Goal: Task Accomplishment & Management: Use online tool/utility

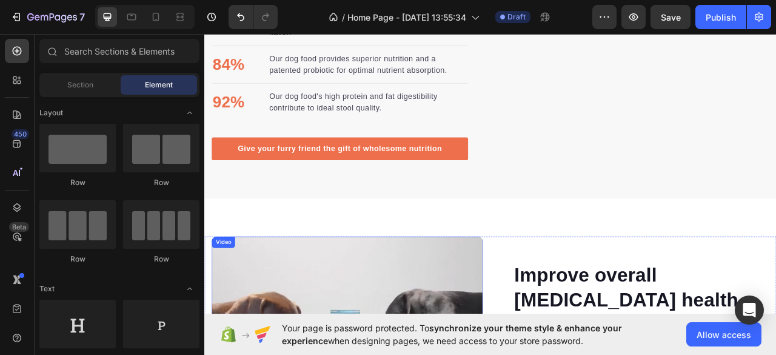
scroll to position [1880, 0]
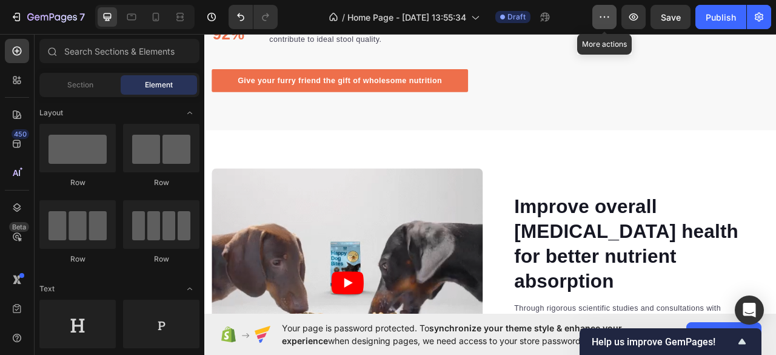
click at [611, 17] on button "button" at bounding box center [605, 17] width 24 height 24
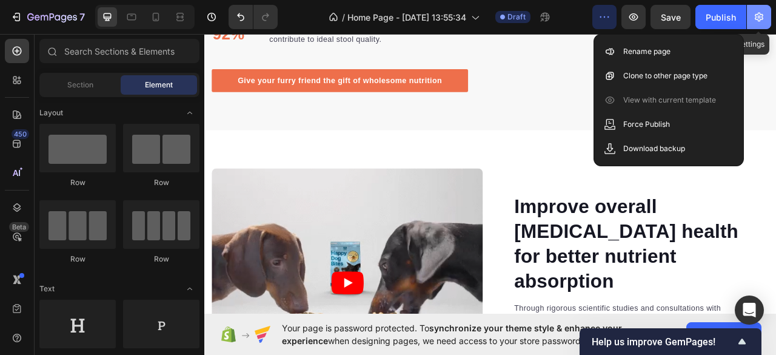
click at [754, 9] on button "button" at bounding box center [759, 17] width 24 height 24
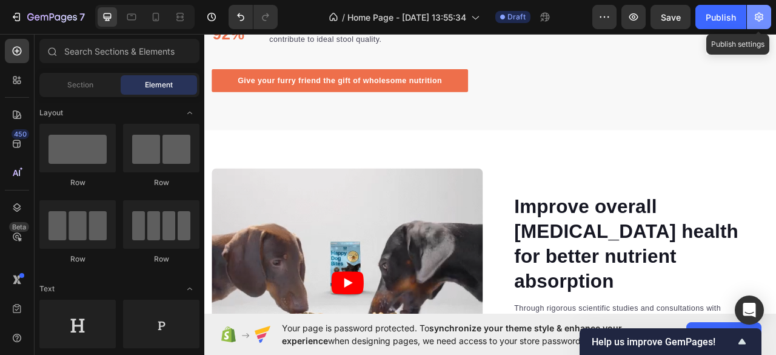
click at [757, 13] on icon "button" at bounding box center [759, 17] width 12 height 12
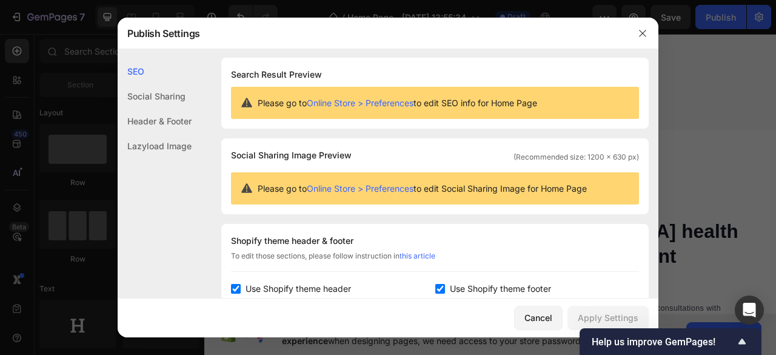
scroll to position [0, 0]
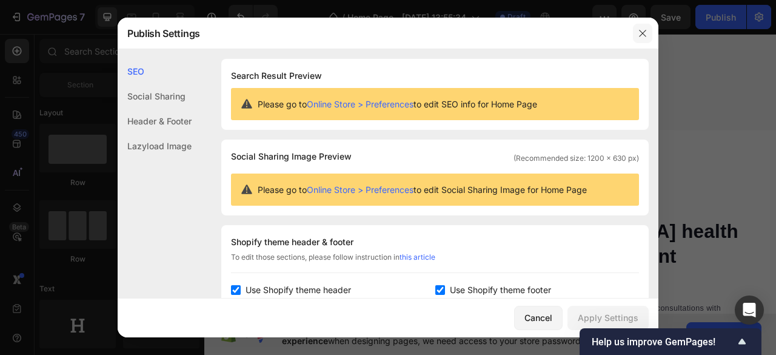
click at [638, 32] on icon "button" at bounding box center [643, 34] width 10 height 10
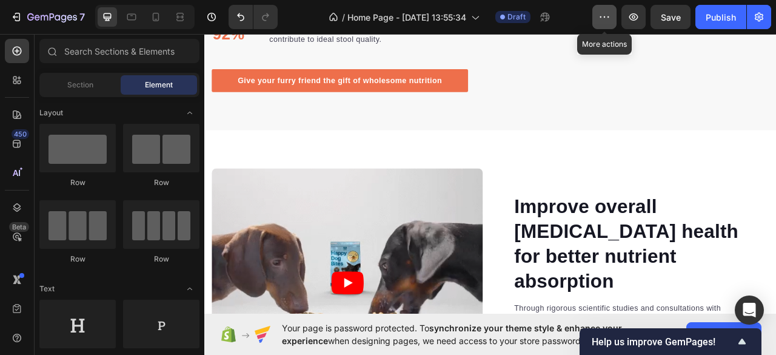
click at [605, 21] on icon "button" at bounding box center [605, 17] width 12 height 12
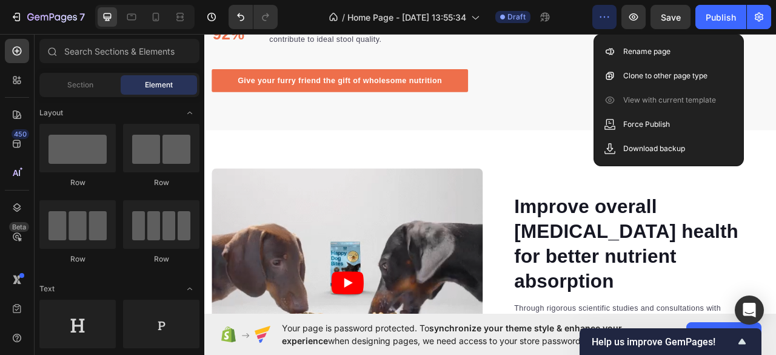
click at [605, 21] on icon "button" at bounding box center [605, 17] width 12 height 12
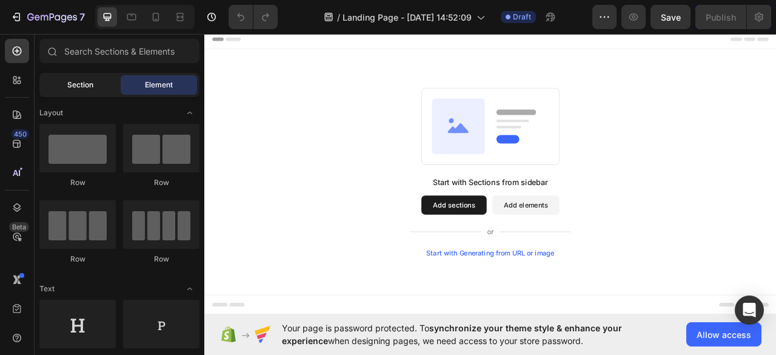
click at [78, 80] on span "Section" at bounding box center [80, 84] width 26 height 11
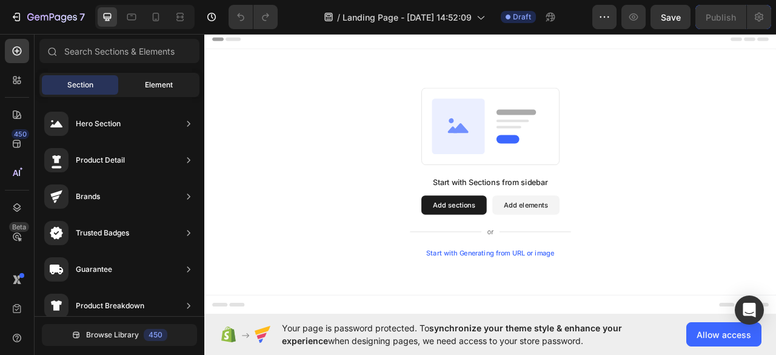
click at [158, 76] on div "Element" at bounding box center [159, 84] width 76 height 19
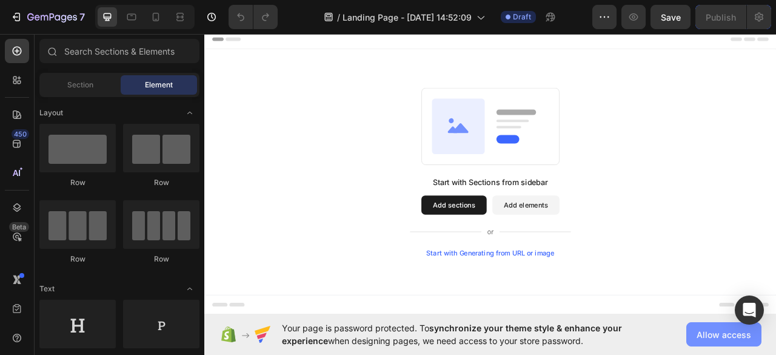
click at [716, 328] on span "Allow access" at bounding box center [724, 334] width 55 height 13
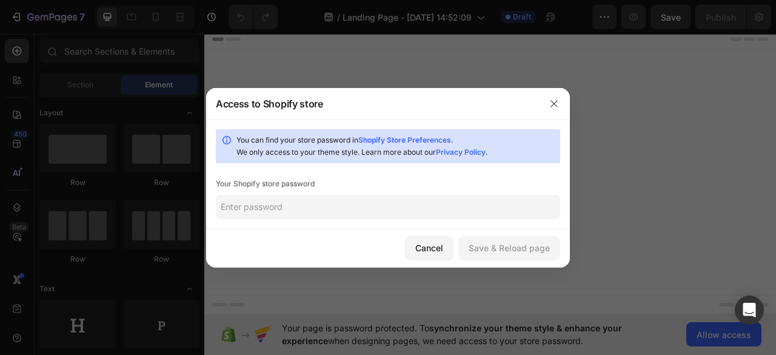
click at [260, 207] on input "text" at bounding box center [388, 207] width 344 height 24
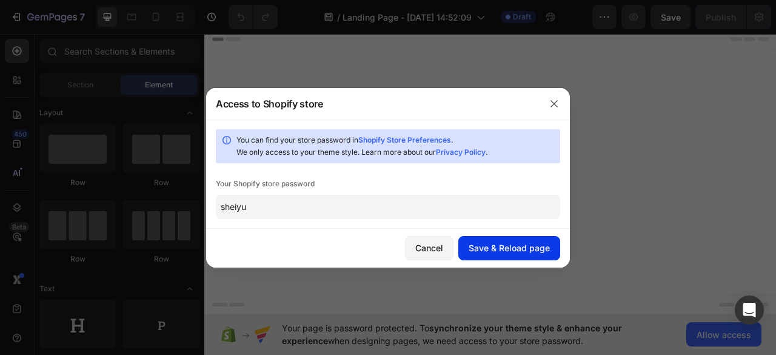
type input "sheiyu"
click at [500, 242] on div "Save & Reload page" at bounding box center [509, 247] width 81 height 13
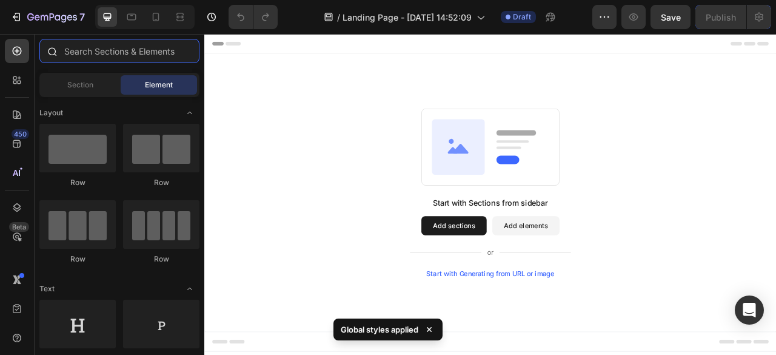
click at [119, 48] on input "text" at bounding box center [119, 51] width 160 height 24
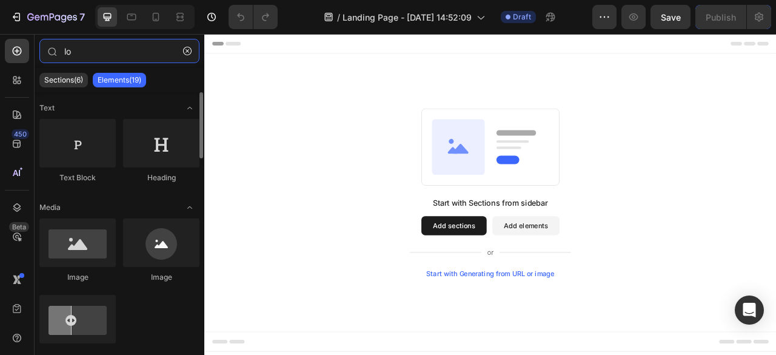
type input "l"
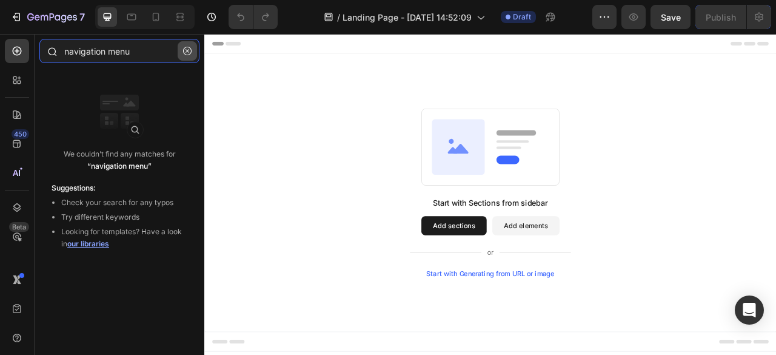
type input "navigation menu"
click at [194, 47] on button "button" at bounding box center [187, 50] width 19 height 19
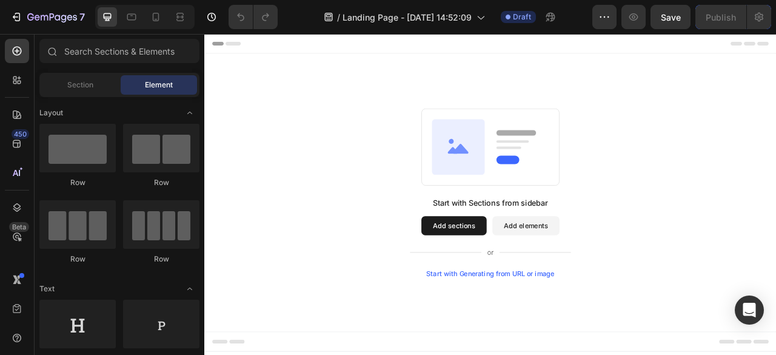
click at [240, 47] on span "Header" at bounding box center [240, 46] width 27 height 12
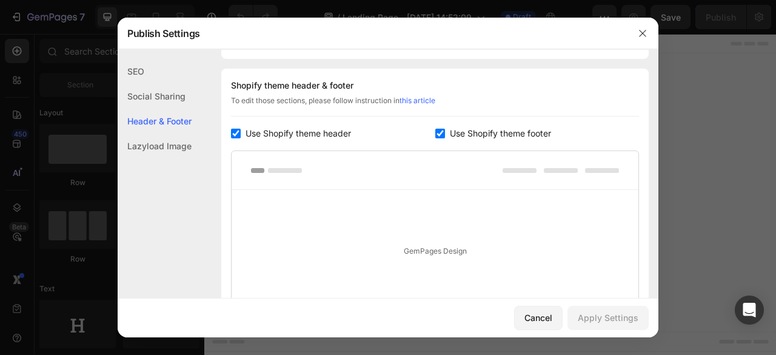
scroll to position [568, 0]
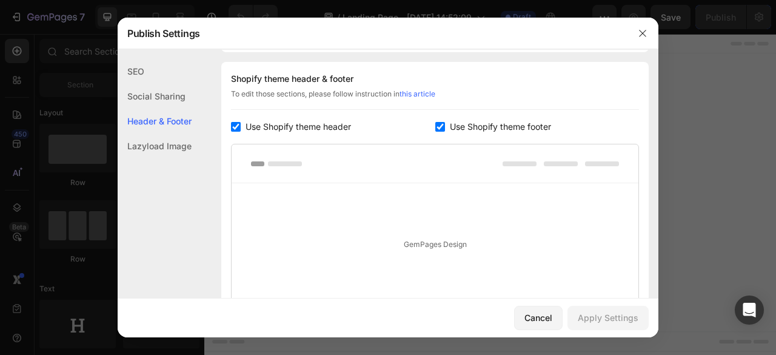
click at [439, 241] on div "GemPages Design" at bounding box center [435, 244] width 407 height 122
click at [298, 163] on rect at bounding box center [285, 163] width 34 height 5
click at [536, 314] on div "Cancel" at bounding box center [539, 317] width 28 height 13
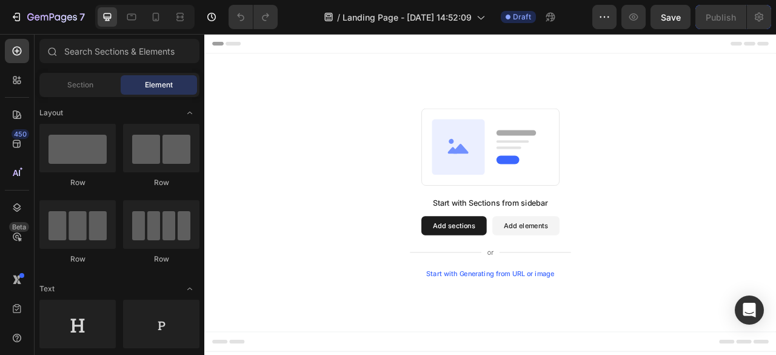
click at [542, 275] on button "Add sections" at bounding box center [521, 278] width 83 height 24
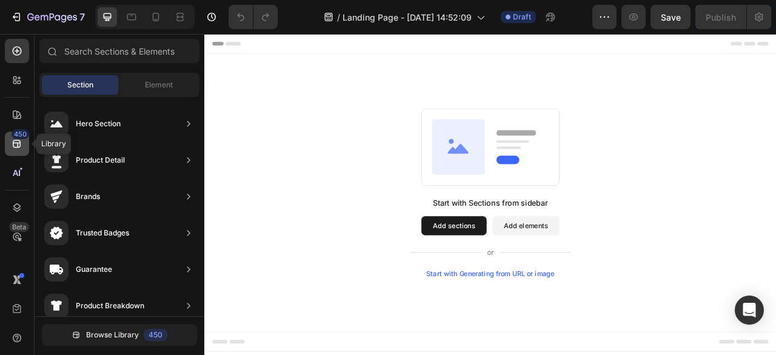
click at [14, 142] on icon at bounding box center [17, 144] width 12 height 12
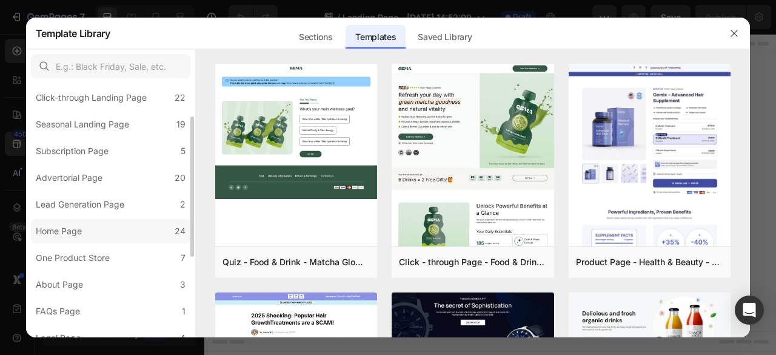
scroll to position [121, 0]
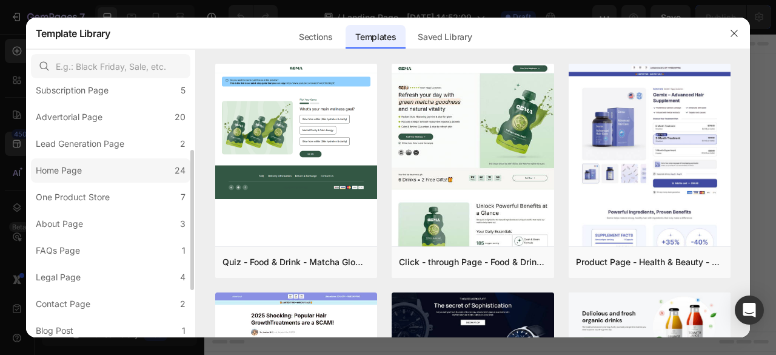
click at [78, 173] on div "Home Page" at bounding box center [59, 170] width 46 height 15
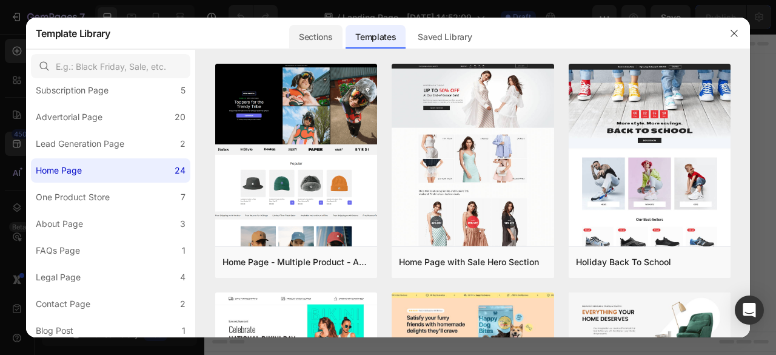
click at [332, 35] on div "Sections" at bounding box center [315, 37] width 53 height 24
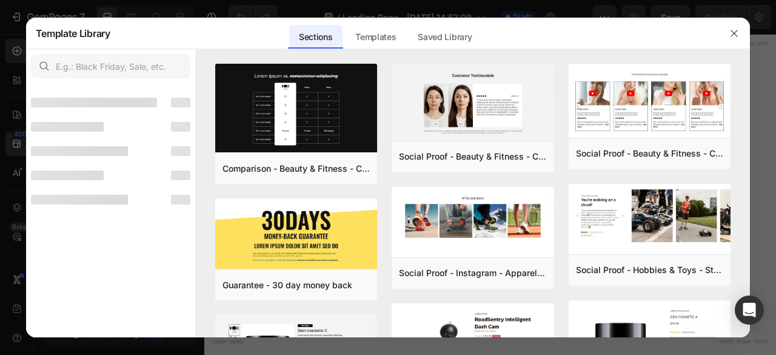
scroll to position [0, 0]
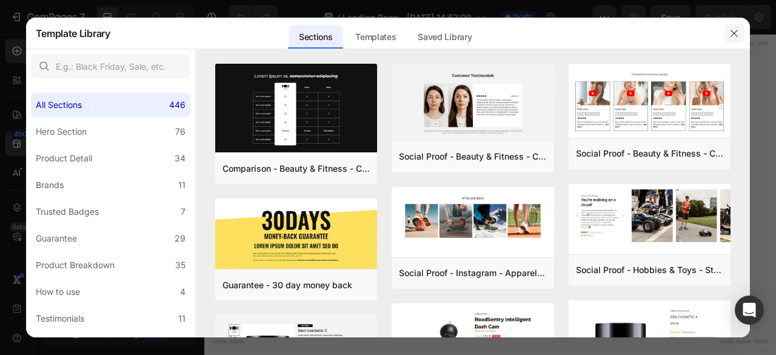
click at [738, 35] on icon "button" at bounding box center [735, 34] width 10 height 10
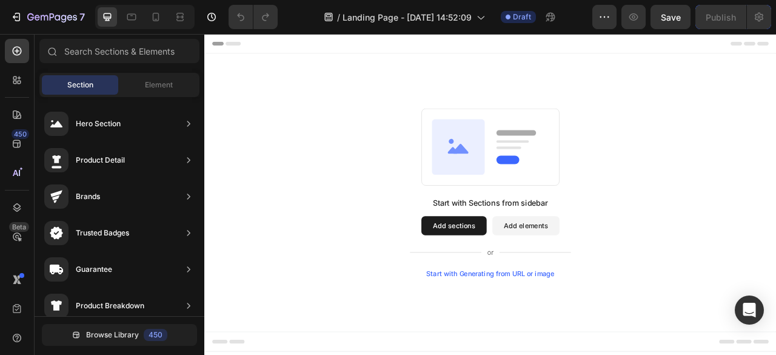
click at [614, 279] on button "Add elements" at bounding box center [614, 278] width 86 height 24
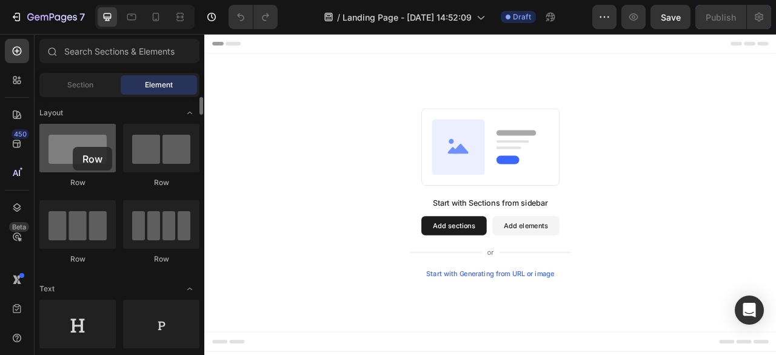
click at [73, 147] on div at bounding box center [77, 148] width 76 height 49
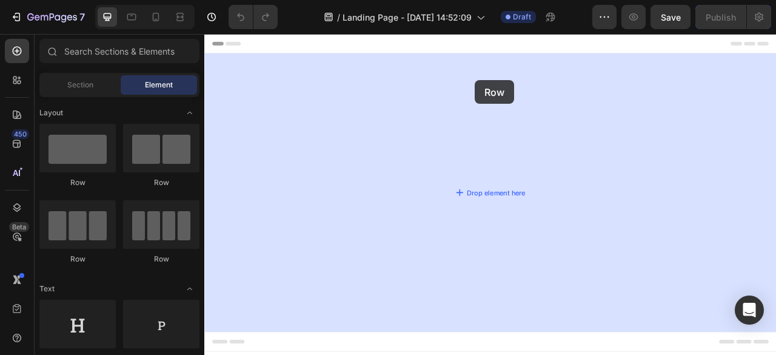
drag, startPoint x: 277, startPoint y: 181, endPoint x: 548, endPoint y: 93, distance: 285.0
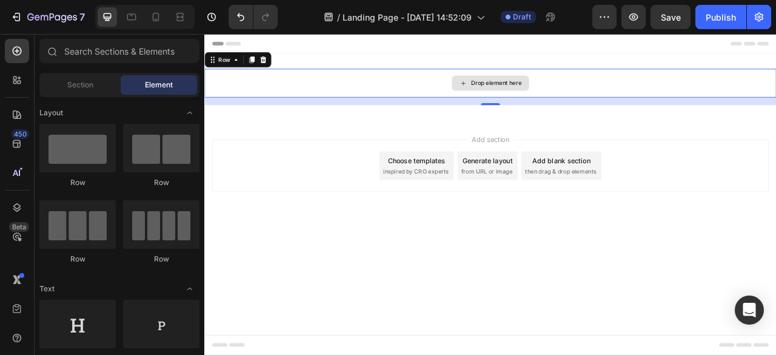
click at [535, 93] on icon at bounding box center [534, 97] width 10 height 10
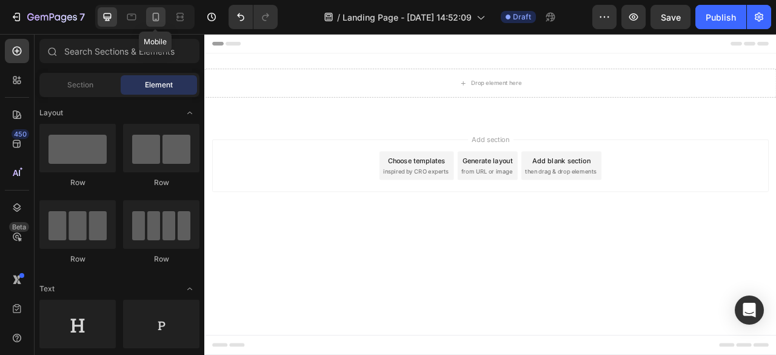
click at [154, 18] on icon at bounding box center [156, 17] width 12 height 12
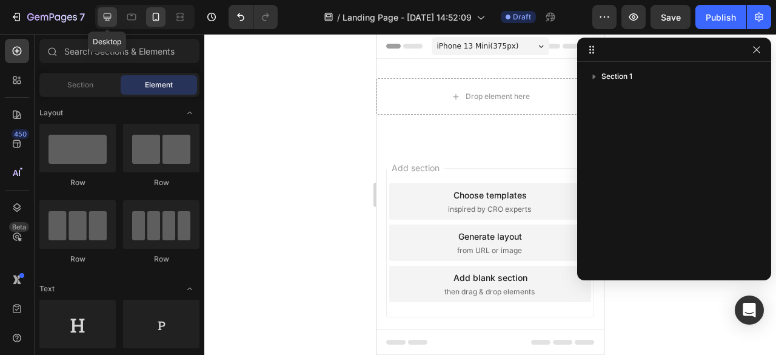
click at [112, 16] on icon at bounding box center [107, 17] width 12 height 12
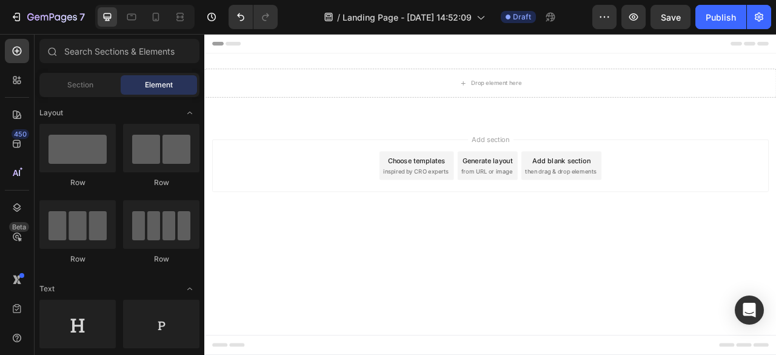
click at [431, 43] on div "Header" at bounding box center [568, 46] width 708 height 24
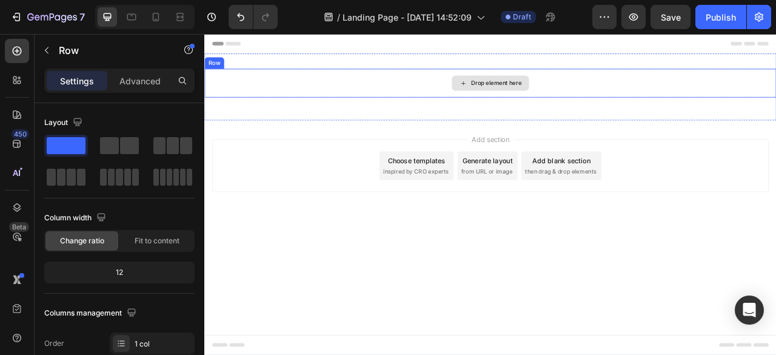
click at [438, 82] on div "Drop element here" at bounding box center [568, 96] width 728 height 36
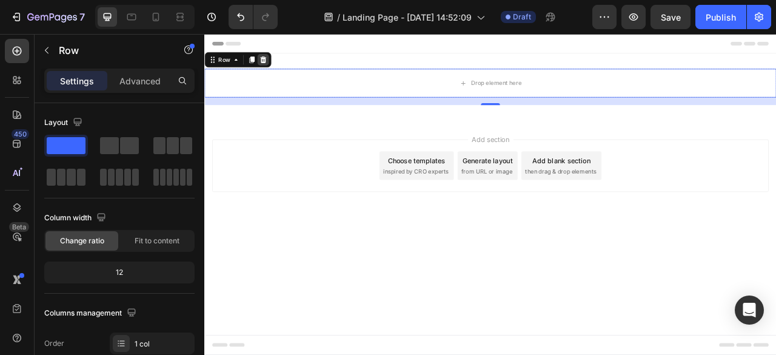
click at [280, 64] on icon at bounding box center [279, 66] width 8 height 8
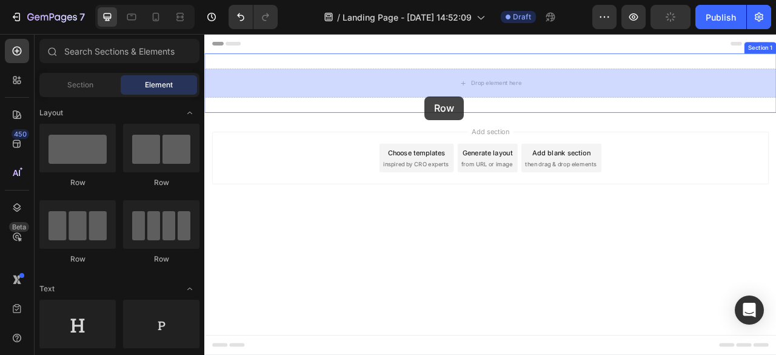
drag, startPoint x: 286, startPoint y: 274, endPoint x: 483, endPoint y: 115, distance: 252.7
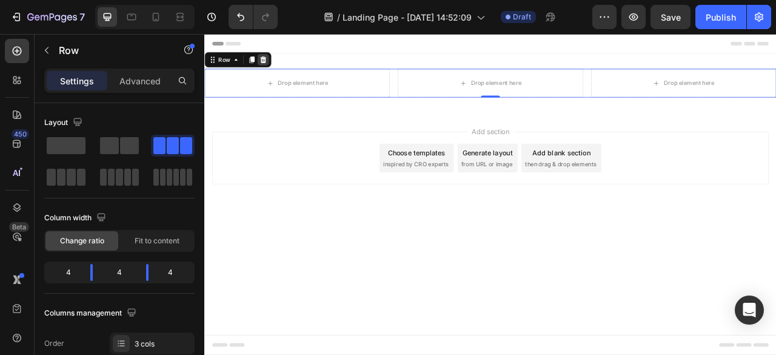
click at [277, 62] on icon at bounding box center [279, 66] width 8 height 8
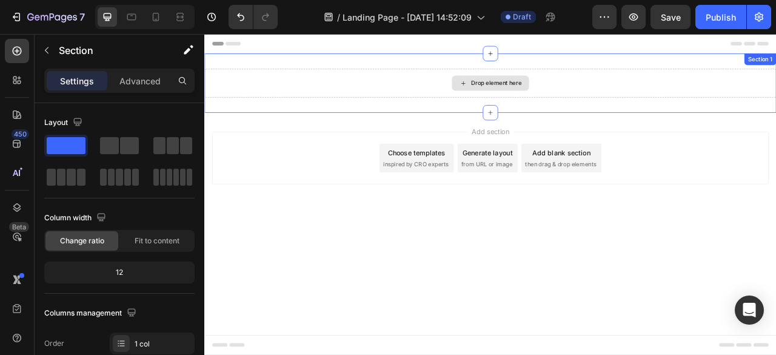
click at [764, 87] on div "Drop element here" at bounding box center [568, 96] width 728 height 36
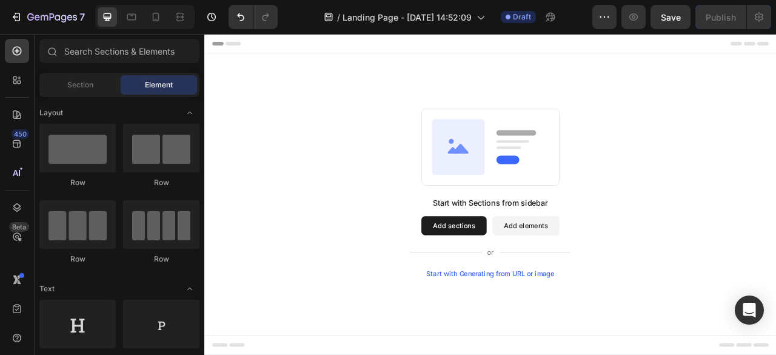
click at [413, 106] on div "Start with Sections from sidebar Add sections Add elements Start with Generatin…" at bounding box center [568, 236] width 728 height 354
click at [219, 46] on icon at bounding box center [218, 46] width 8 height 8
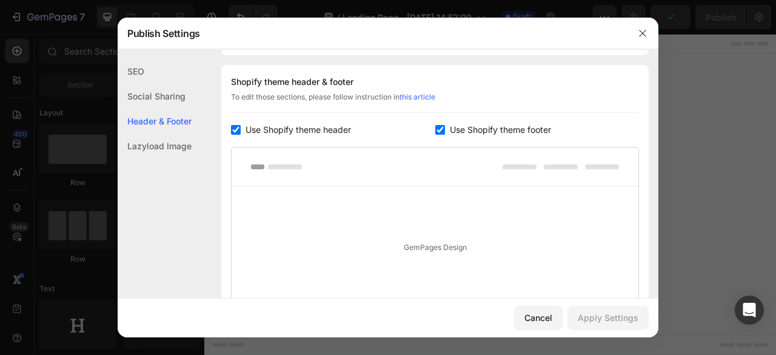
scroll to position [568, 0]
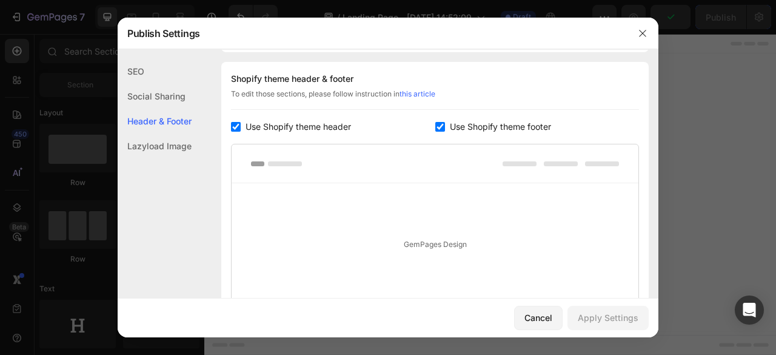
click at [185, 121] on div "Header & Footer" at bounding box center [155, 121] width 74 height 25
drag, startPoint x: 644, startPoint y: 32, endPoint x: 423, endPoint y: 201, distance: 278.2
click at [644, 32] on icon "button" at bounding box center [643, 34] width 10 height 10
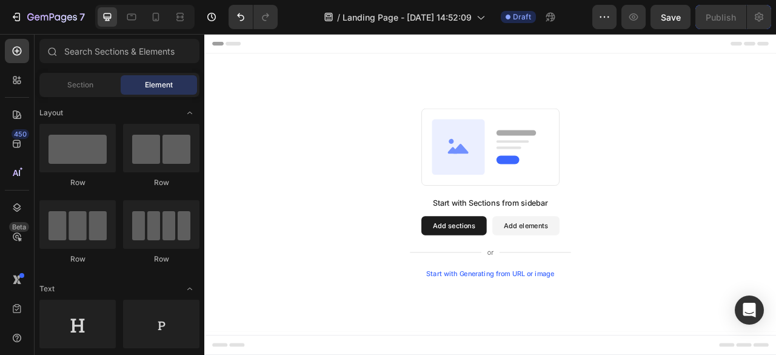
click at [588, 339] on div "Start with Generating from URL or image" at bounding box center [568, 339] width 163 height 10
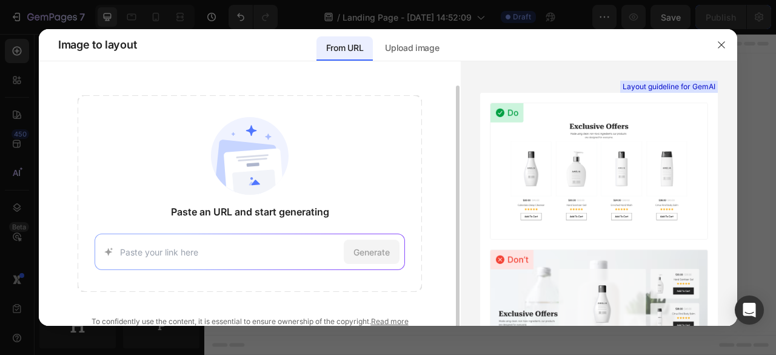
scroll to position [12, 0]
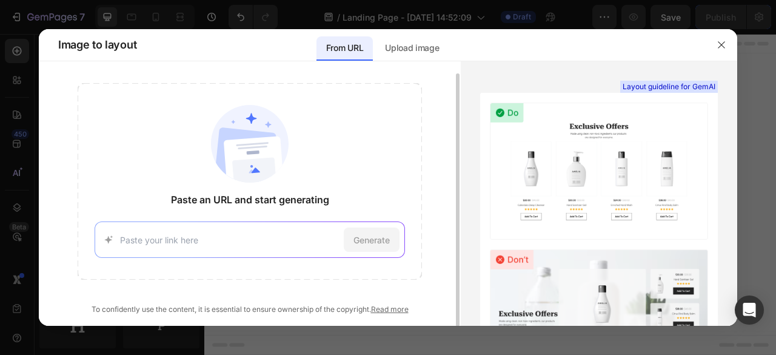
click at [170, 241] on input at bounding box center [229, 240] width 218 height 13
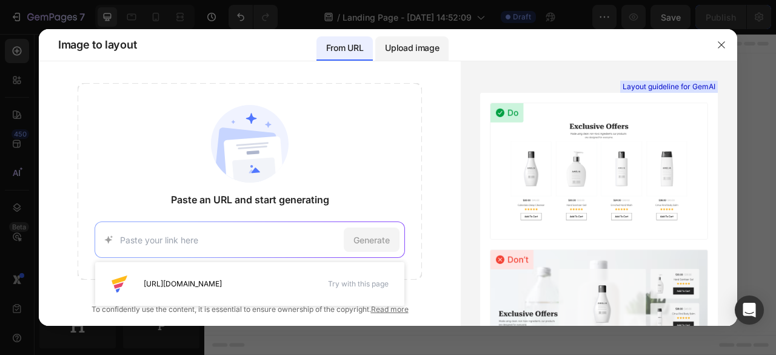
click at [414, 42] on p "Upload image" at bounding box center [412, 48] width 54 height 15
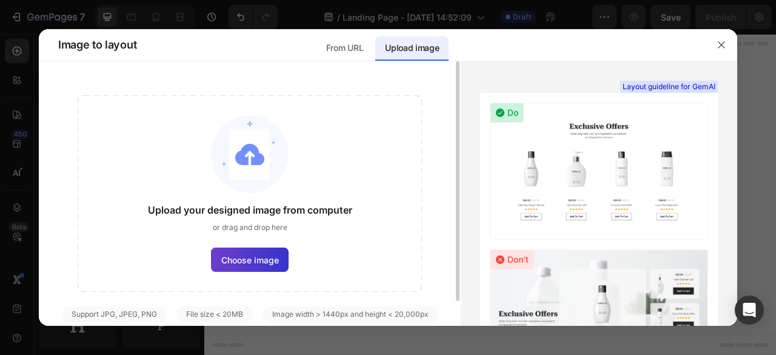
click at [261, 259] on span "Choose image" at bounding box center [250, 260] width 58 height 13
click at [0, 0] on input "Choose image" at bounding box center [0, 0] width 0 height 0
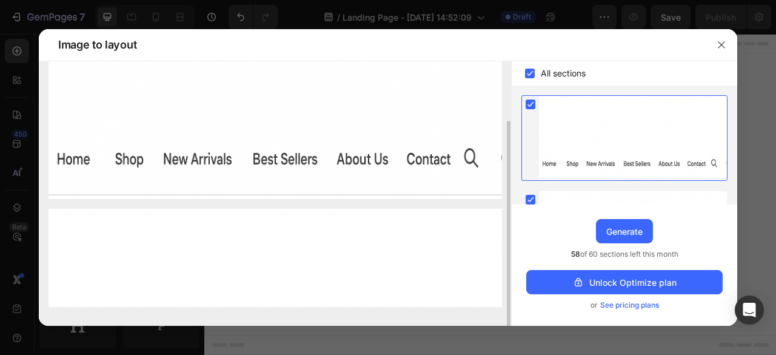
scroll to position [0, 0]
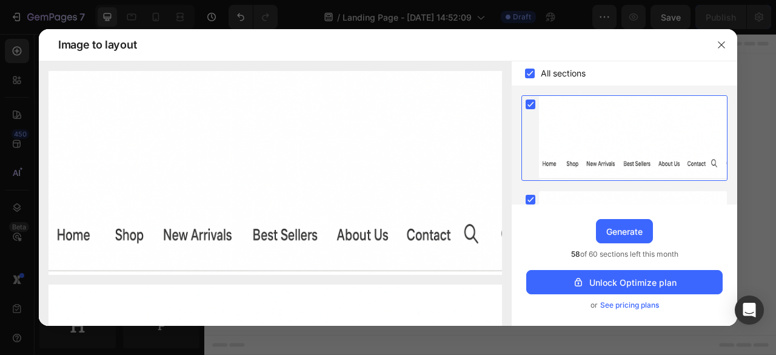
click at [562, 76] on span "All sections" at bounding box center [563, 73] width 45 height 15
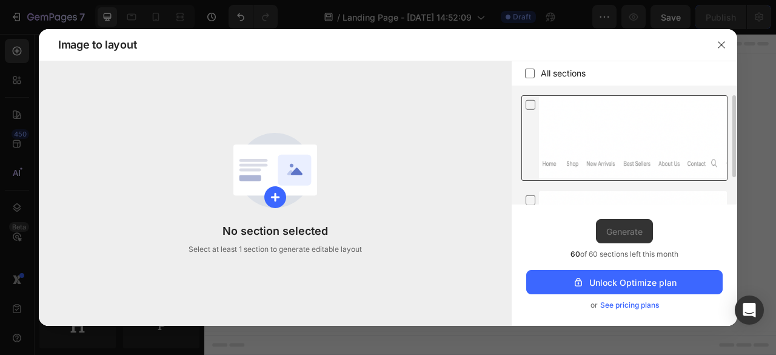
click at [531, 100] on icon at bounding box center [531, 104] width 12 height 13
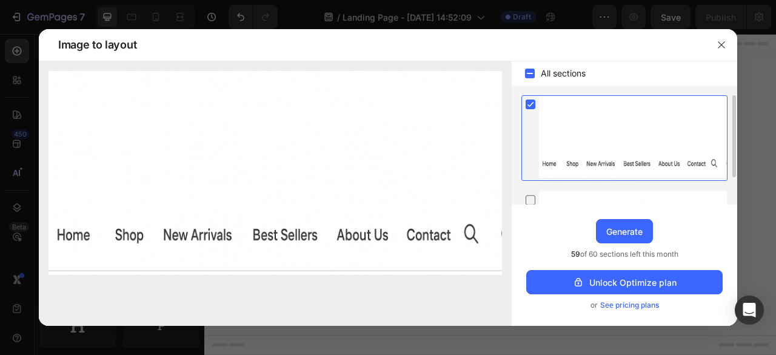
scroll to position [36, 0]
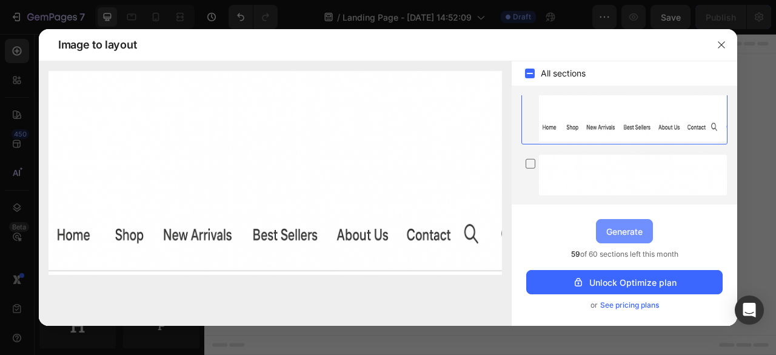
click at [611, 225] on div "Generate" at bounding box center [624, 231] width 36 height 13
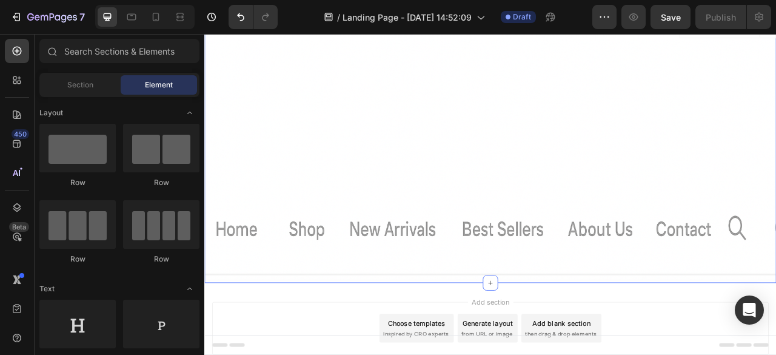
scroll to position [0, 0]
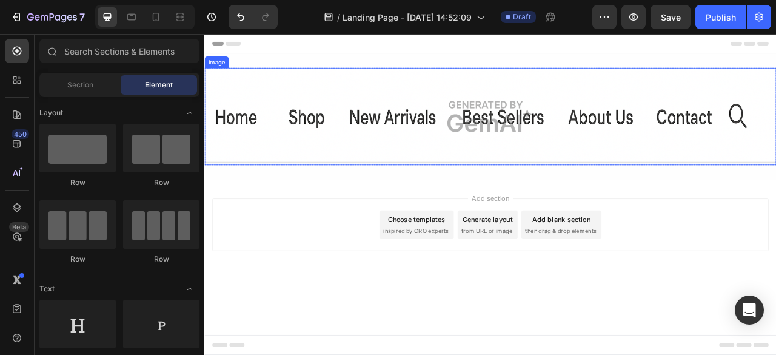
click at [247, 135] on img at bounding box center [568, 139] width 728 height 124
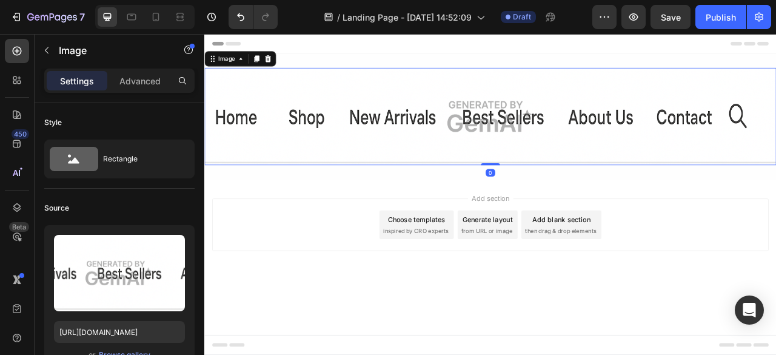
click at [247, 136] on img at bounding box center [568, 139] width 728 height 124
click at [329, 144] on img at bounding box center [568, 139] width 728 height 124
click at [341, 139] on img at bounding box center [568, 139] width 728 height 124
click at [214, 143] on img at bounding box center [568, 139] width 728 height 124
click at [747, 115] on img at bounding box center [568, 139] width 728 height 124
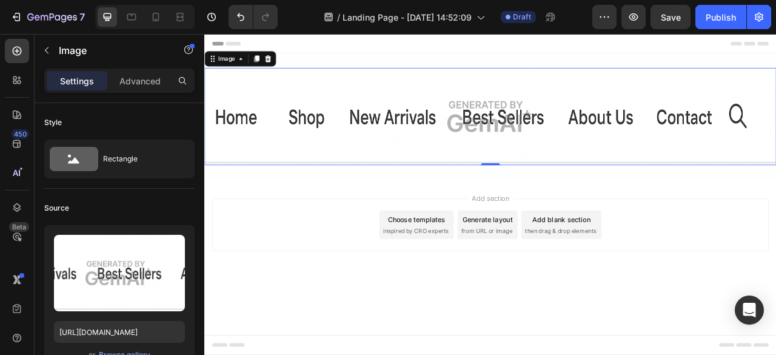
click at [405, 91] on img at bounding box center [568, 139] width 728 height 124
click at [287, 62] on icon at bounding box center [285, 66] width 10 height 10
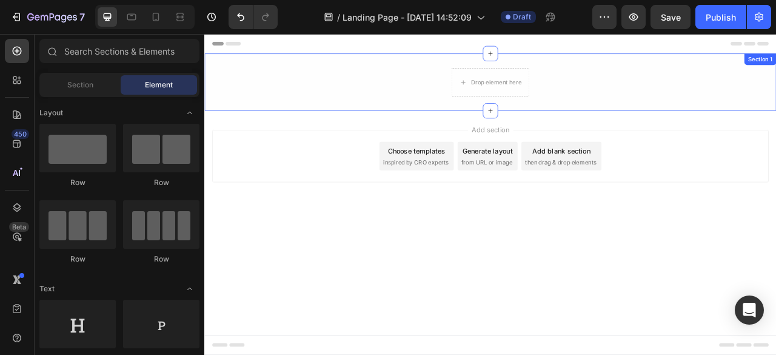
click at [361, 87] on div "Drop element here Row" at bounding box center [568, 95] width 728 height 36
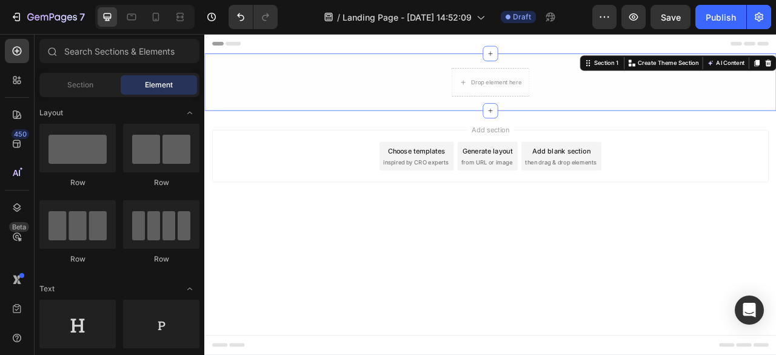
click at [420, 47] on div "Header" at bounding box center [568, 46] width 708 height 24
click at [422, 80] on div "Drop element here Row" at bounding box center [568, 95] width 728 height 36
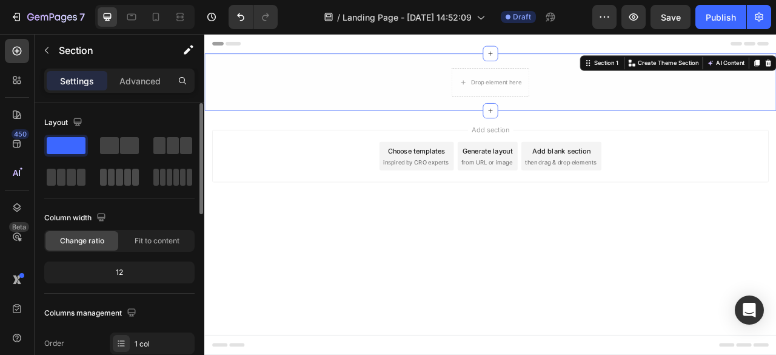
click at [119, 176] on span at bounding box center [119, 177] width 7 height 17
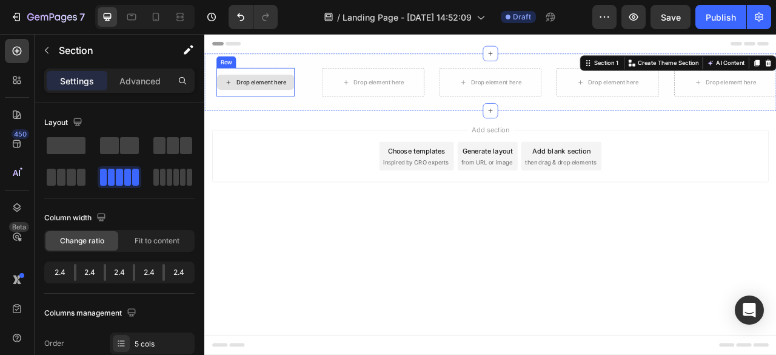
click at [263, 99] on div "Drop element here" at bounding box center [276, 95] width 64 height 10
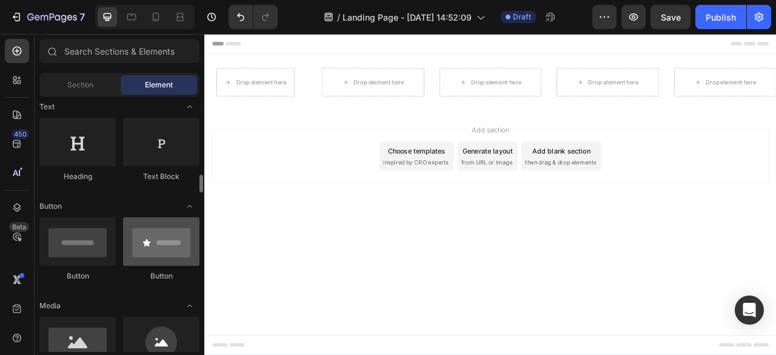
scroll to position [243, 0]
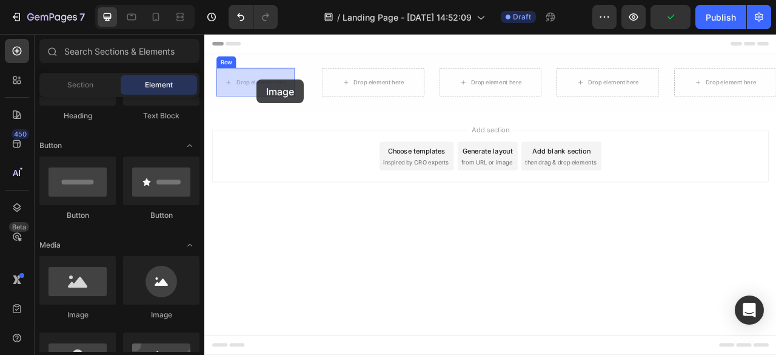
drag, startPoint x: 291, startPoint y: 322, endPoint x: 271, endPoint y: 92, distance: 230.7
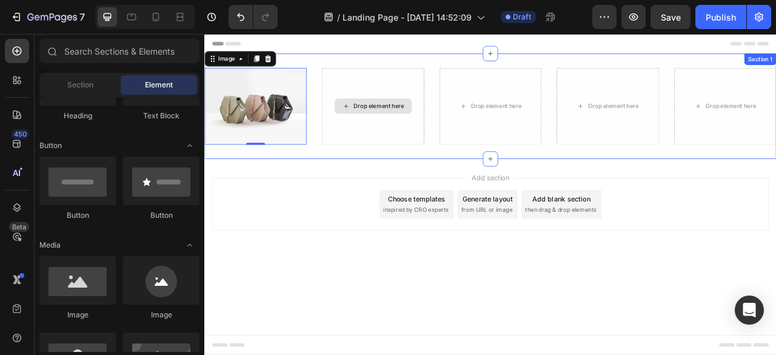
click at [401, 131] on div "Drop element here" at bounding box center [419, 125] width 98 height 19
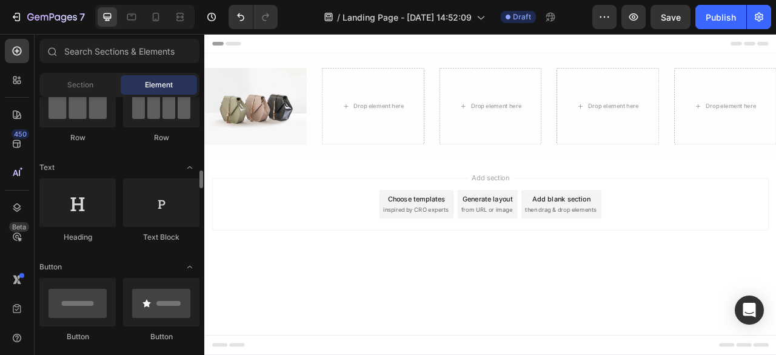
scroll to position [182, 0]
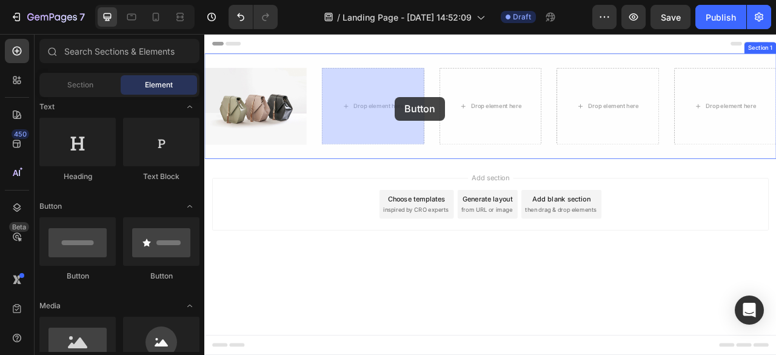
drag, startPoint x: 278, startPoint y: 286, endPoint x: 447, endPoint y: 114, distance: 240.6
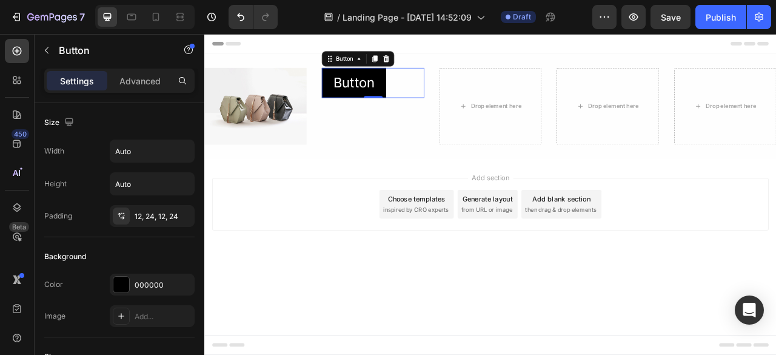
click at [330, 226] on div "Add section Choose templates inspired by CRO experts Generate layout from URL o…" at bounding box center [568, 250] width 708 height 67
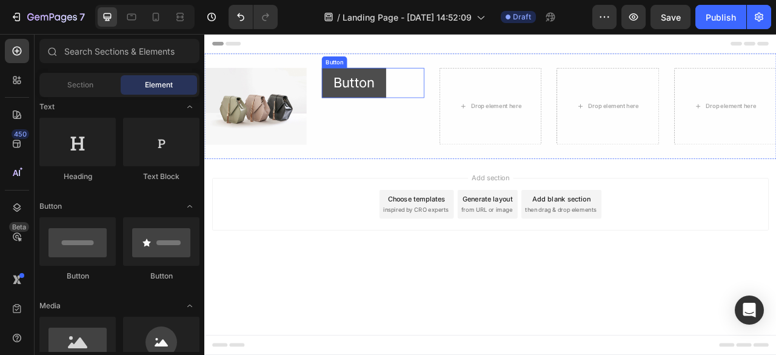
click at [416, 110] on button "Button" at bounding box center [395, 96] width 82 height 38
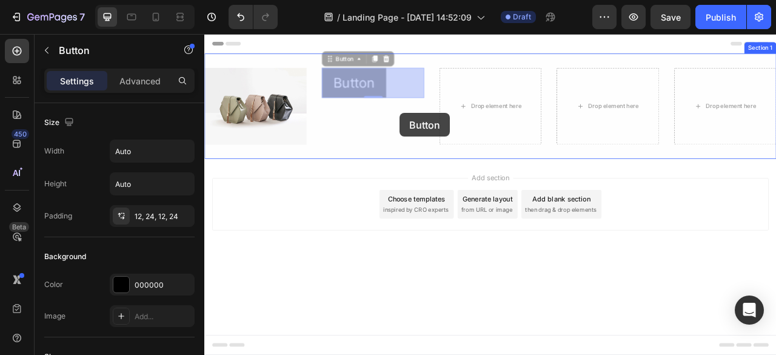
drag, startPoint x: 460, startPoint y: 90, endPoint x: 453, endPoint y: 135, distance: 45.5
click at [453, 135] on div "Header Image Row Button Button 0 Button Button 0 Drop element here Drop element…" at bounding box center [568, 188] width 728 height 308
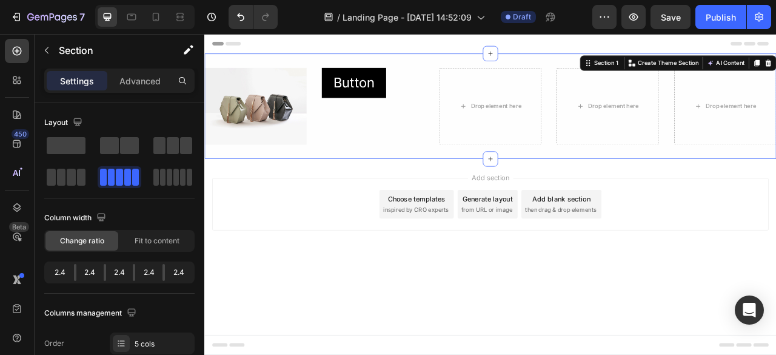
click at [711, 78] on div "Section 1" at bounding box center [710, 71] width 50 height 15
click at [720, 75] on div "Section 1" at bounding box center [715, 71] width 36 height 11
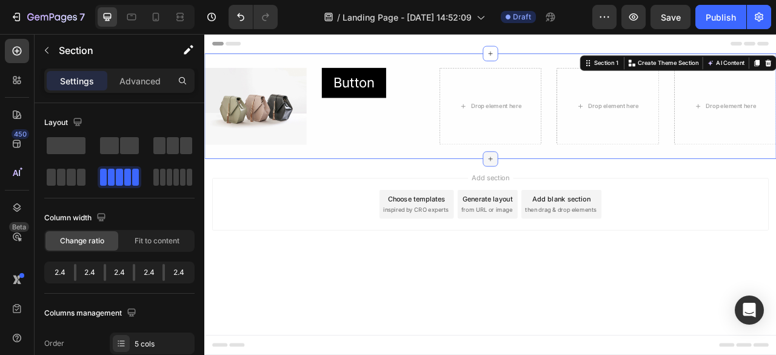
click at [568, 192] on icon at bounding box center [568, 192] width 5 height 5
click at [113, 118] on div "Layout" at bounding box center [119, 122] width 150 height 19
click at [18, 49] on icon at bounding box center [17, 51] width 12 height 12
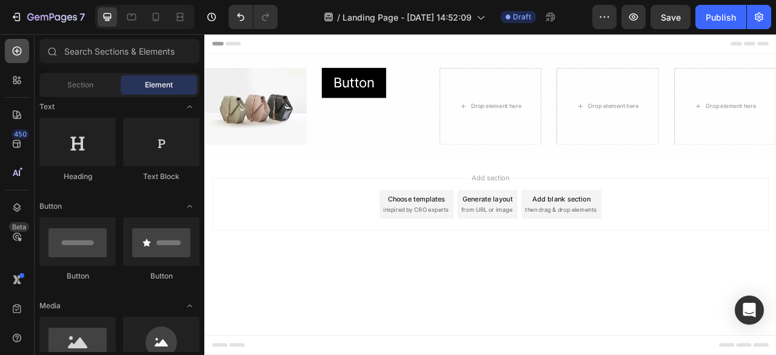
click at [18, 49] on icon at bounding box center [17, 51] width 12 height 12
click at [103, 53] on input "text" at bounding box center [119, 51] width 160 height 24
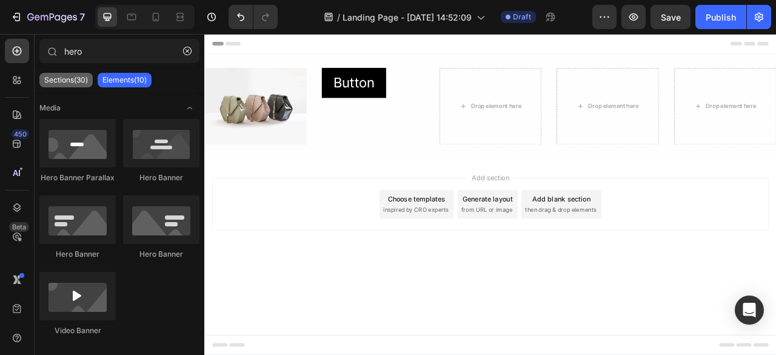
click at [80, 76] on p "Sections(30)" at bounding box center [66, 80] width 44 height 10
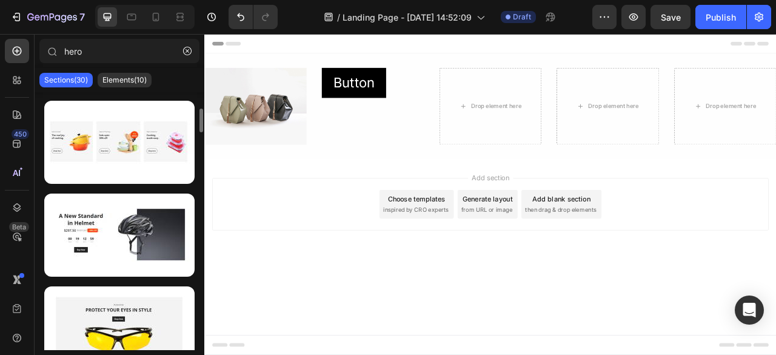
scroll to position [0, 0]
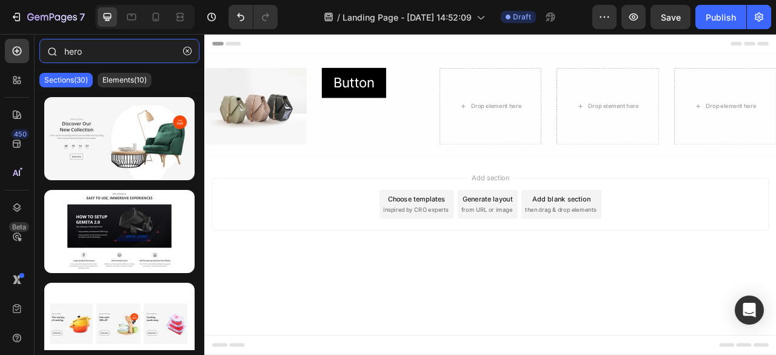
drag, startPoint x: 106, startPoint y: 56, endPoint x: 58, endPoint y: 53, distance: 48.0
click at [58, 53] on div "hero" at bounding box center [120, 53] width 170 height 29
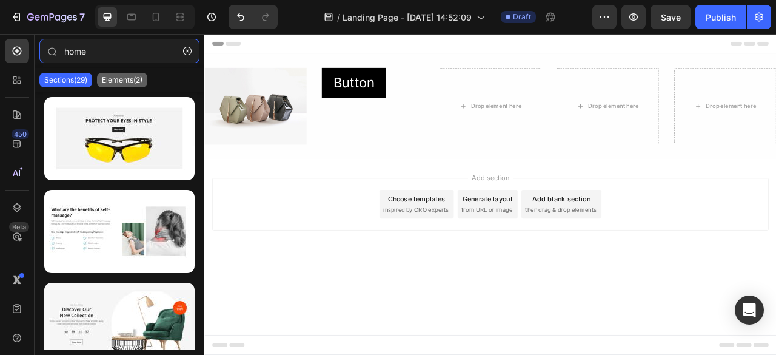
type input "home"
click at [116, 77] on p "Elements(2)" at bounding box center [122, 80] width 41 height 10
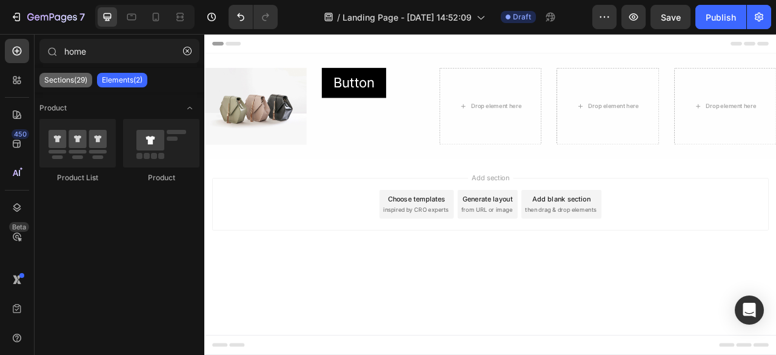
click at [59, 81] on p "Sections(29)" at bounding box center [65, 80] width 43 height 10
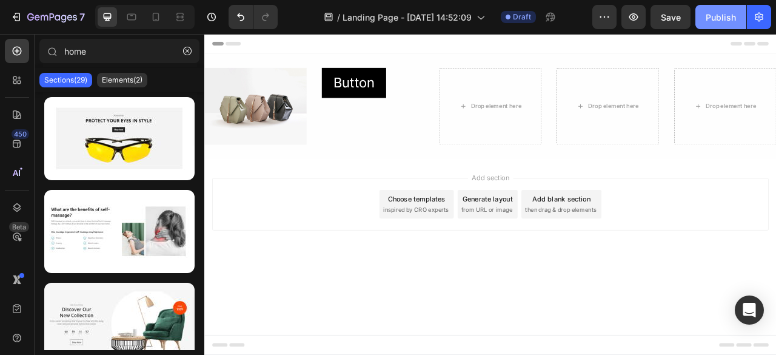
click at [728, 10] on button "Publish" at bounding box center [721, 17] width 51 height 24
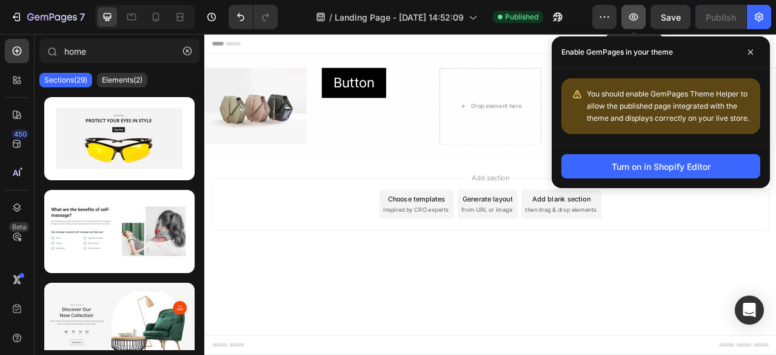
click at [642, 8] on button "button" at bounding box center [634, 17] width 24 height 24
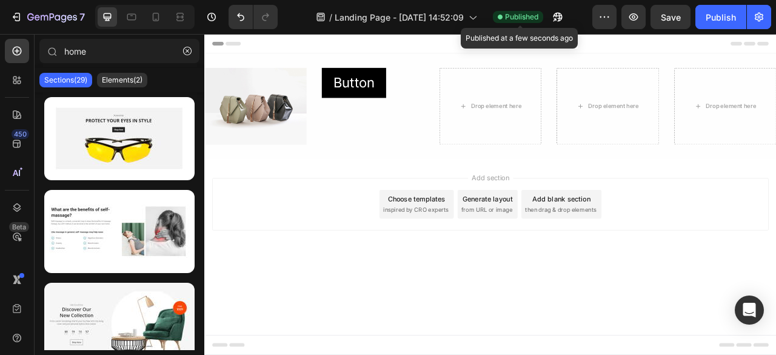
click at [510, 17] on span "Published" at bounding box center [521, 17] width 33 height 11
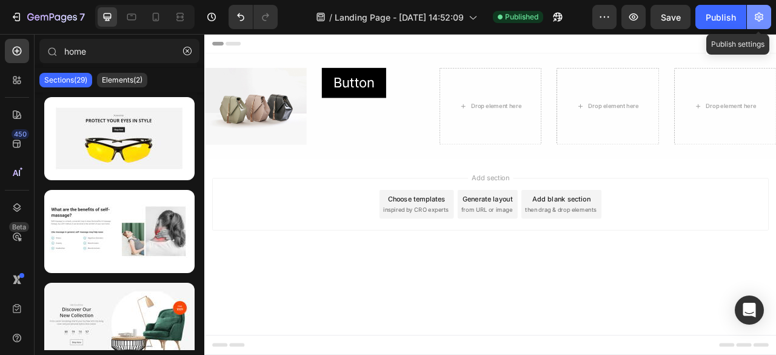
click at [760, 13] on icon "button" at bounding box center [759, 17] width 8 height 9
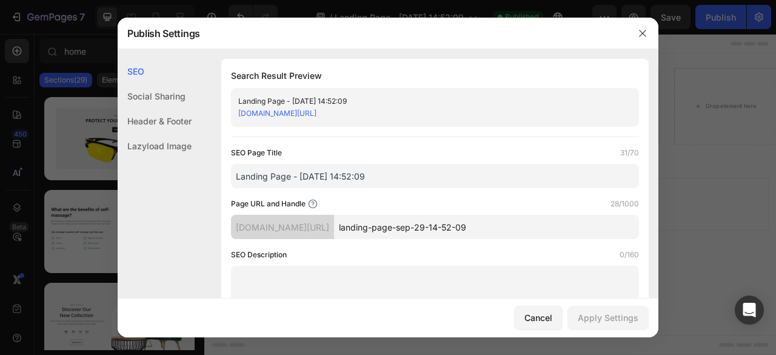
click at [155, 126] on div "Header & Footer" at bounding box center [155, 121] width 74 height 25
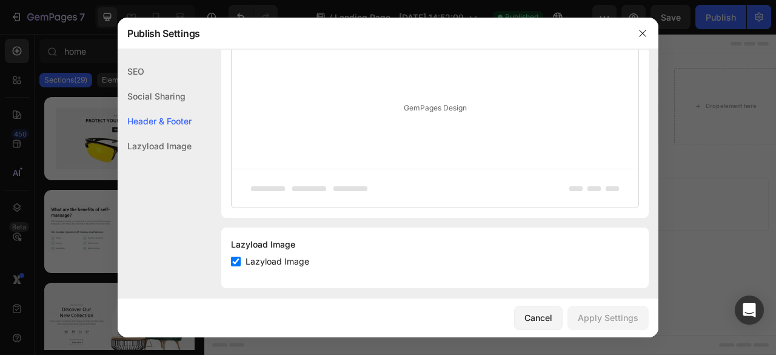
scroll to position [712, 0]
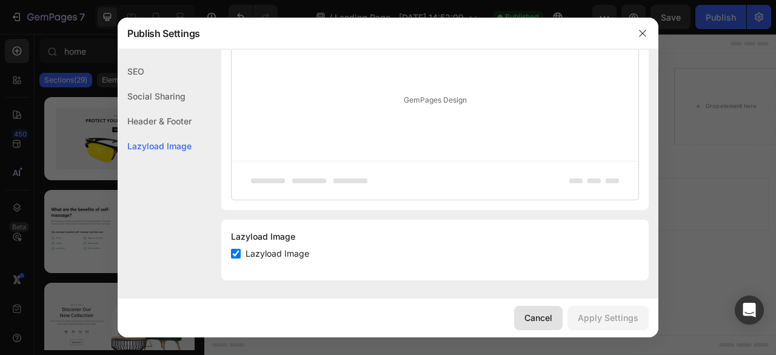
click at [542, 313] on div "Cancel" at bounding box center [539, 317] width 28 height 13
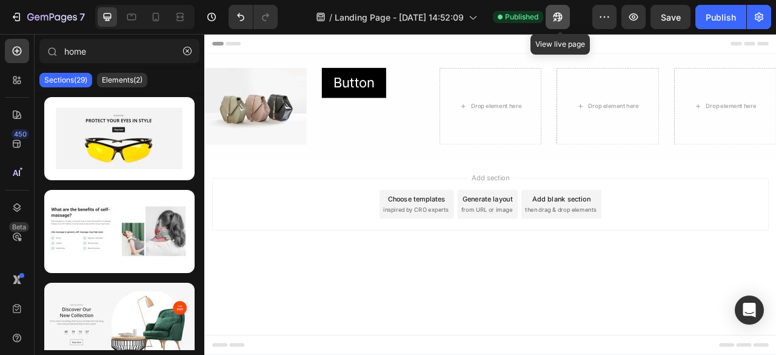
click at [560, 15] on icon "button" at bounding box center [558, 17] width 9 height 9
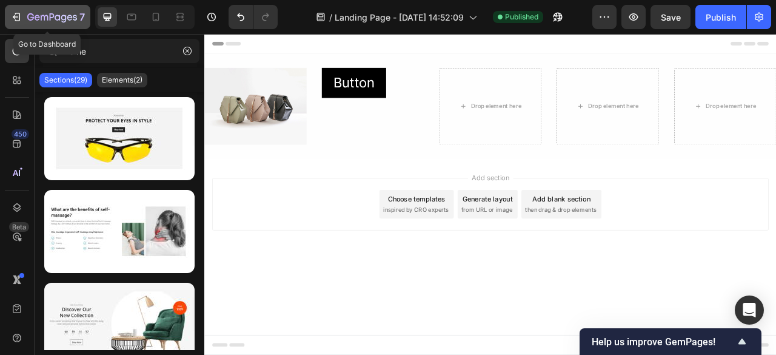
click at [21, 16] on icon "button" at bounding box center [16, 17] width 12 height 12
